Goal: Check status: Check status

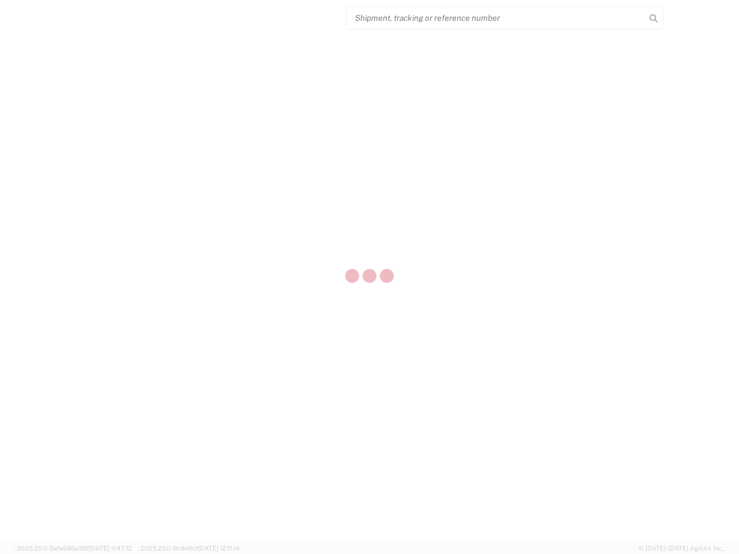
select select "US"
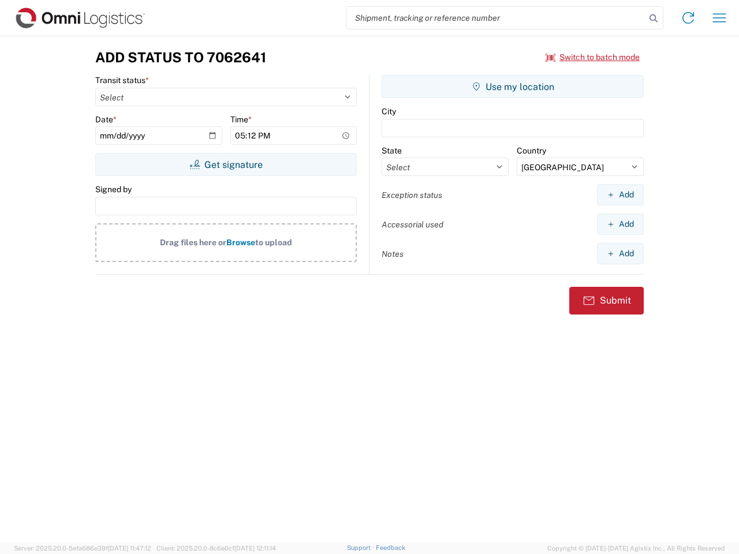
click at [496, 18] on input "search" at bounding box center [495, 18] width 299 height 22
click at [653, 18] on icon at bounding box center [653, 18] width 16 height 16
click at [688, 18] on icon at bounding box center [688, 18] width 18 height 18
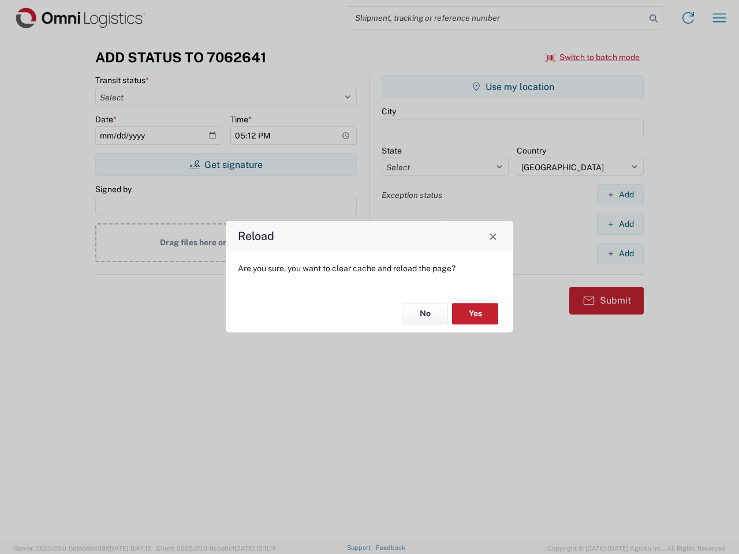
click at [593, 57] on div "Reload Are you sure, you want to clear cache and reload the page? No Yes" at bounding box center [369, 277] width 739 height 554
click at [226, 164] on div "Reload Are you sure, you want to clear cache and reload the page? No Yes" at bounding box center [369, 277] width 739 height 554
click at [512, 87] on div "Reload Are you sure, you want to clear cache and reload the page? No Yes" at bounding box center [369, 277] width 739 height 554
click at [620, 194] on div "Reload Are you sure, you want to clear cache and reload the page? No Yes" at bounding box center [369, 277] width 739 height 554
click at [620, 224] on div "Reload Are you sure, you want to clear cache and reload the page? No Yes" at bounding box center [369, 277] width 739 height 554
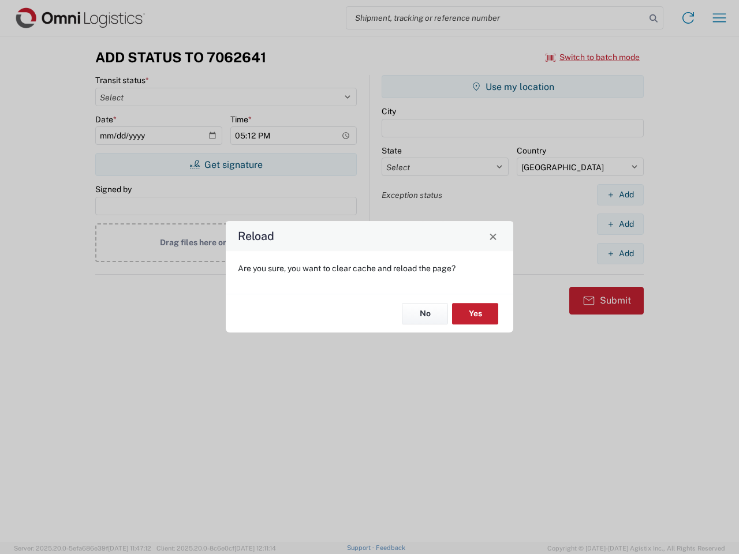
click at [620, 253] on div "Reload Are you sure, you want to clear cache and reload the page? No Yes" at bounding box center [369, 277] width 739 height 554
